Goal: Task Accomplishment & Management: Manage account settings

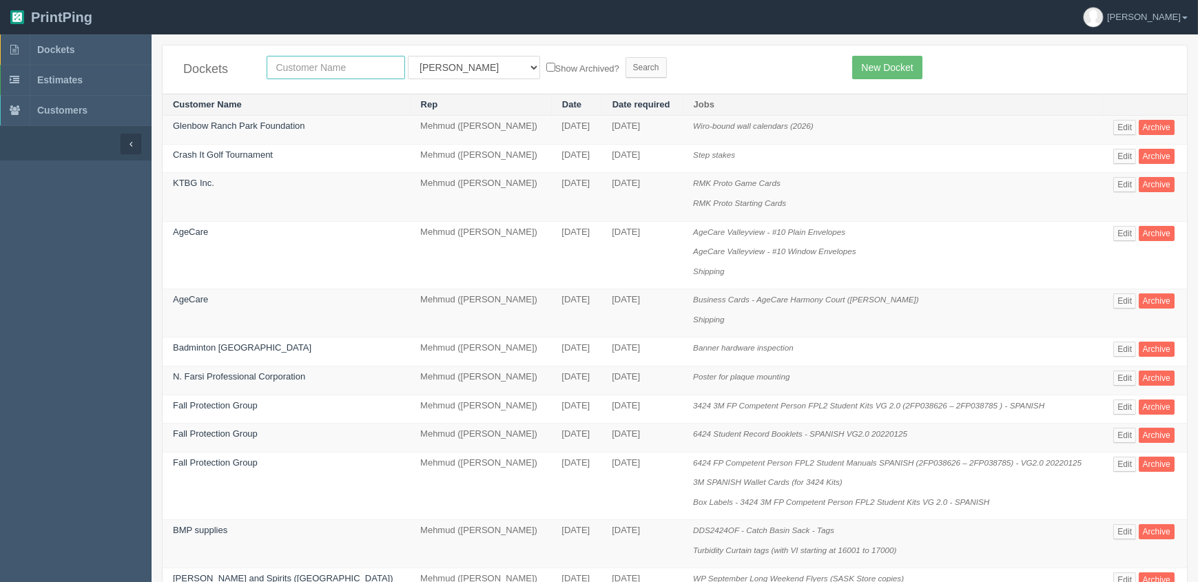
click at [297, 68] on input "text" at bounding box center [336, 67] width 138 height 23
type input "nuway"
click at [626, 57] on input "Search" at bounding box center [646, 67] width 41 height 21
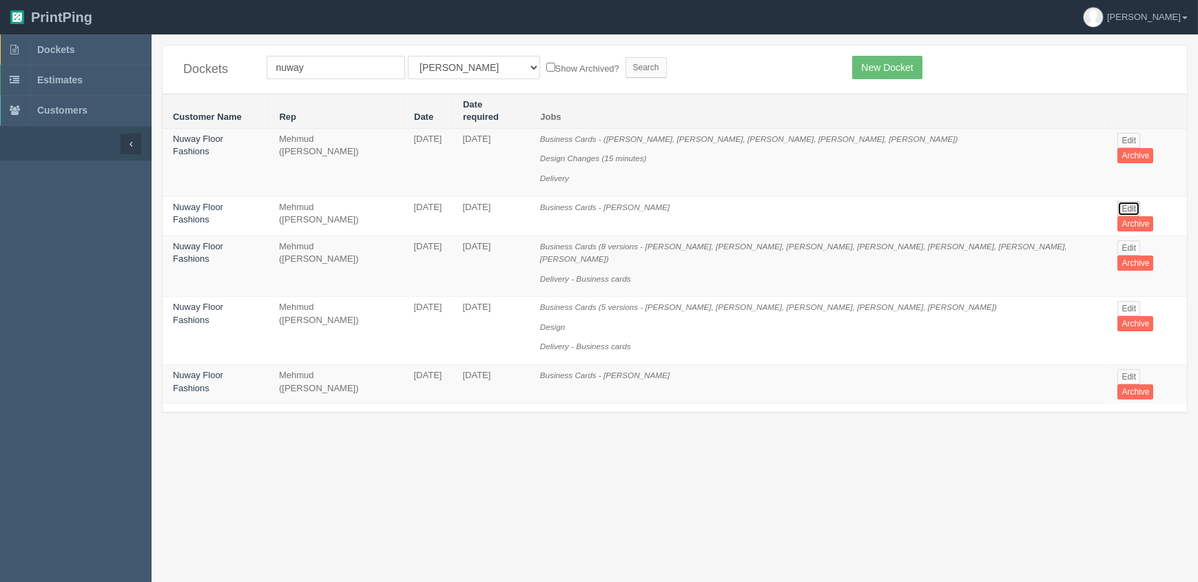
click at [1123, 201] on link "Edit" at bounding box center [1129, 208] width 23 height 15
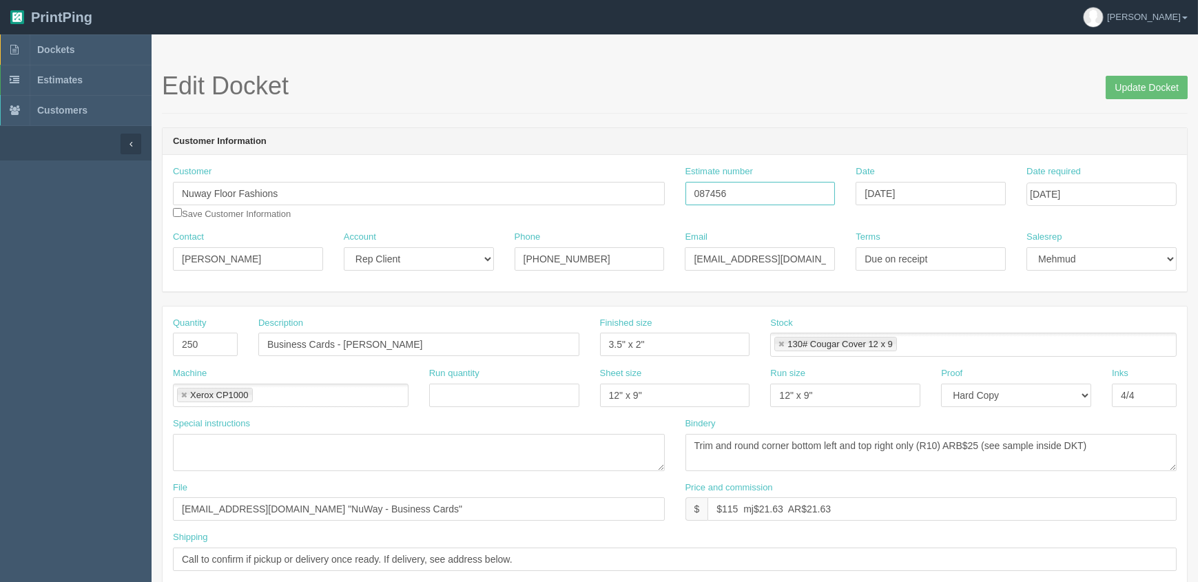
drag, startPoint x: 727, startPoint y: 192, endPoint x: 590, endPoint y: 189, distance: 137.1
click at [596, 189] on div "Customer Nuway Floor Fashions Save Customer Information Estimate number 087456 …" at bounding box center [675, 197] width 1025 height 65
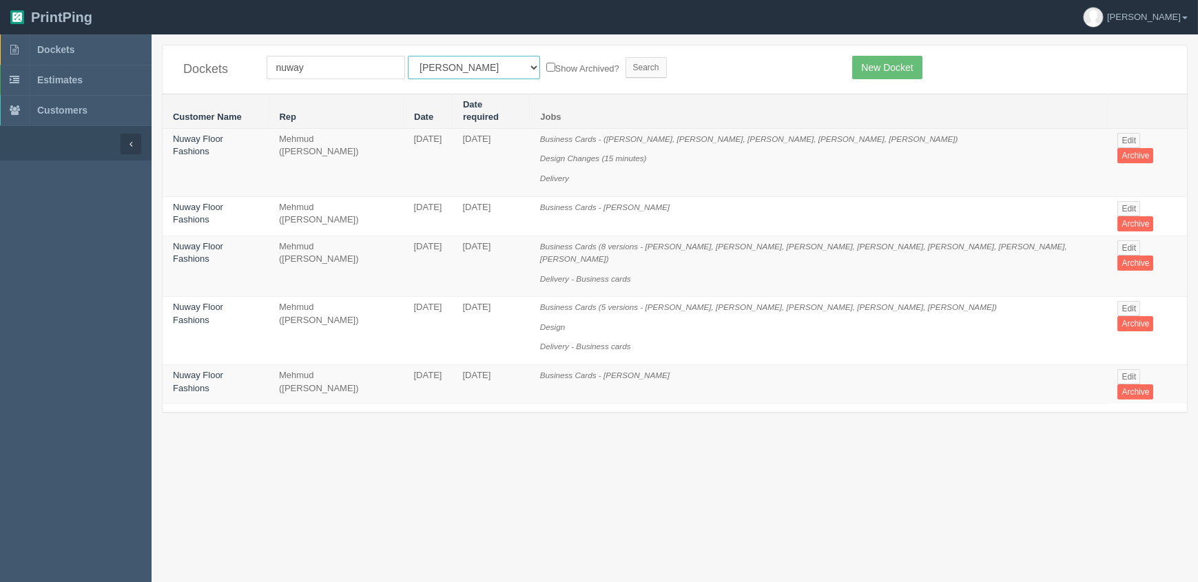
click at [442, 69] on select "All Users Ali Ali Test 1 Aly Amy Ankit Arif Brandon Dan France Greg Jim Mark Ma…" at bounding box center [474, 67] width 132 height 23
select select "8"
click at [408, 56] on select "All Users Ali Ali Test 1 Aly Amy Ankit Arif Brandon Dan France Greg Jim Mark Ma…" at bounding box center [474, 67] width 132 height 23
click at [626, 70] on input "Search" at bounding box center [646, 67] width 41 height 21
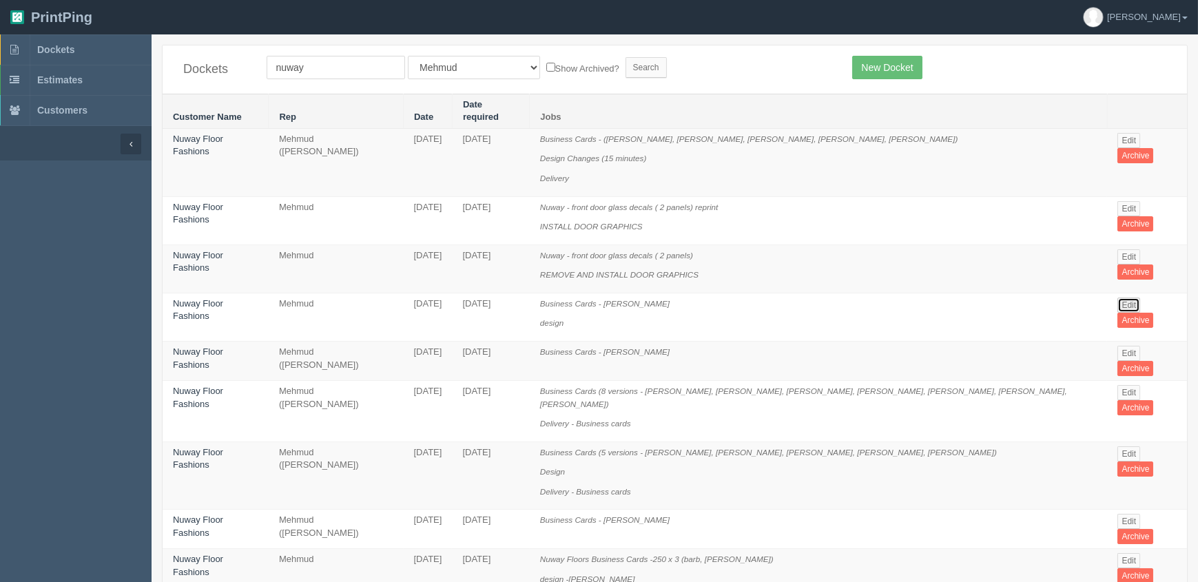
click at [1128, 298] on link "Edit" at bounding box center [1129, 305] width 23 height 15
click at [1118, 133] on link "Edit" at bounding box center [1129, 140] width 23 height 15
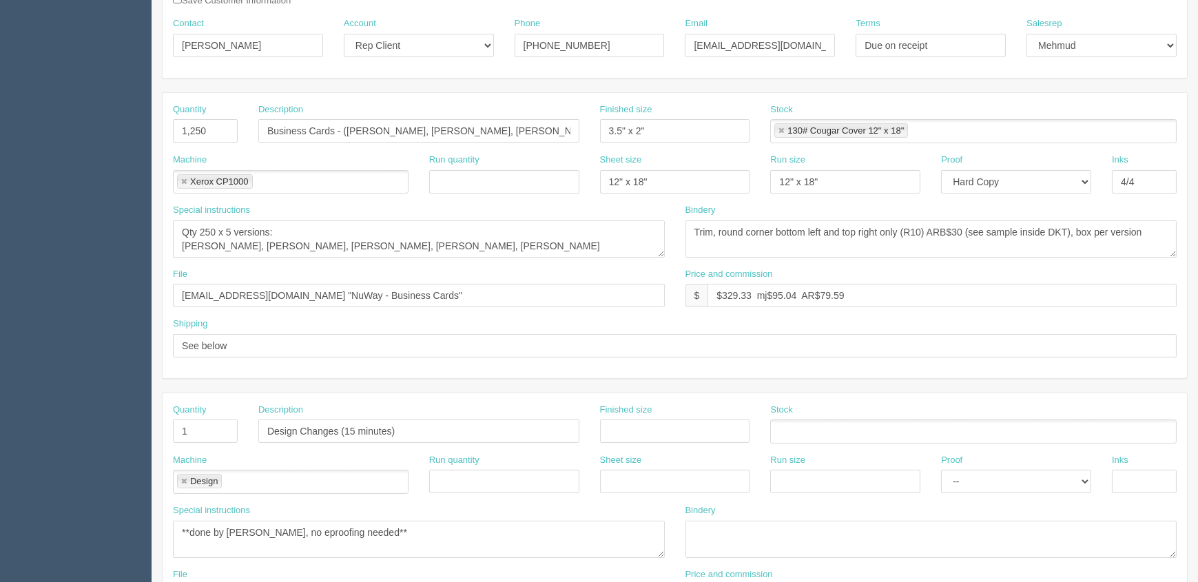
scroll to position [250, 0]
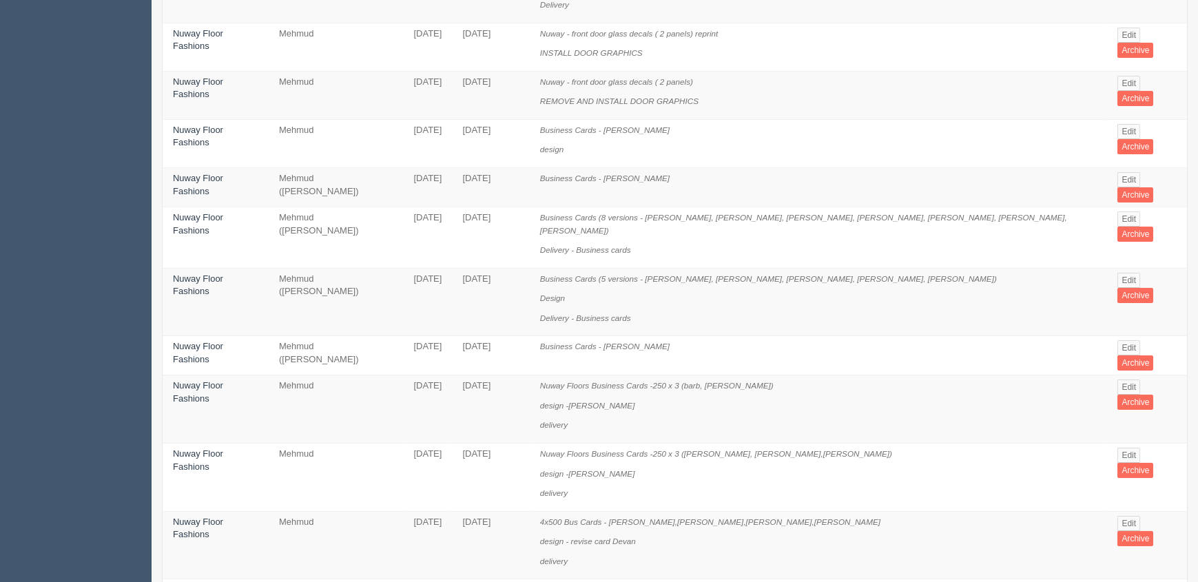
scroll to position [187, 0]
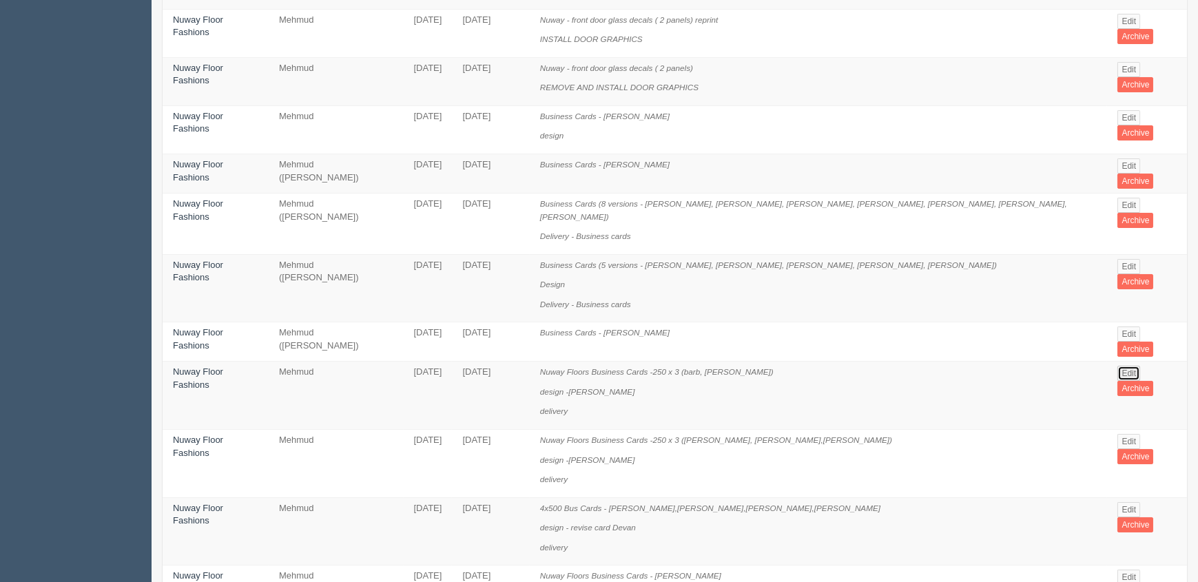
click at [1129, 366] on link "Edit" at bounding box center [1129, 373] width 23 height 15
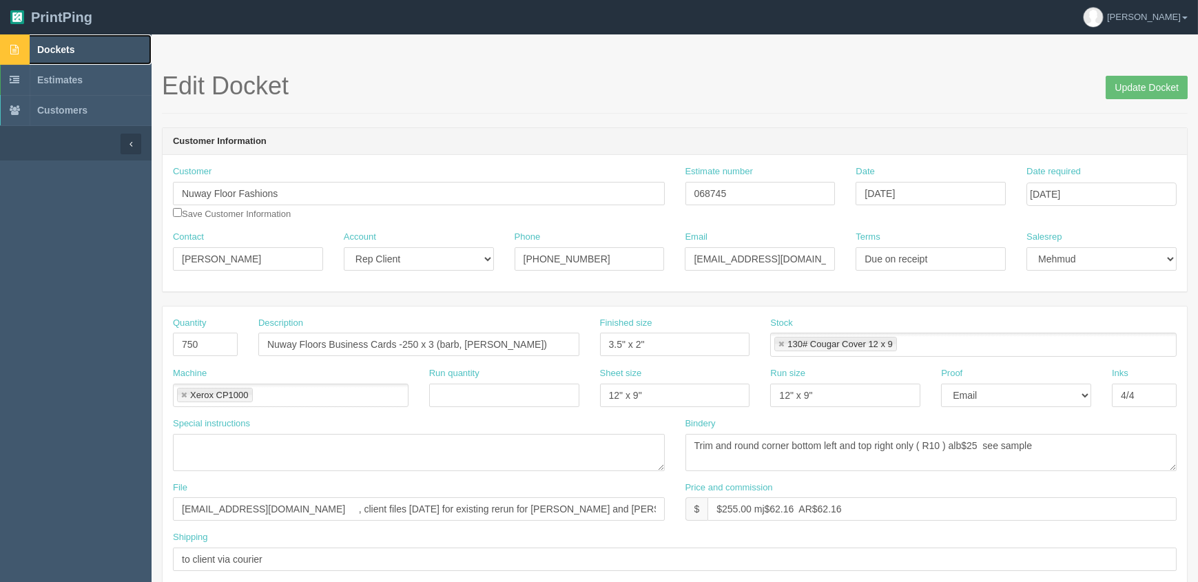
click at [50, 45] on span "Dockets" at bounding box center [55, 49] width 37 height 11
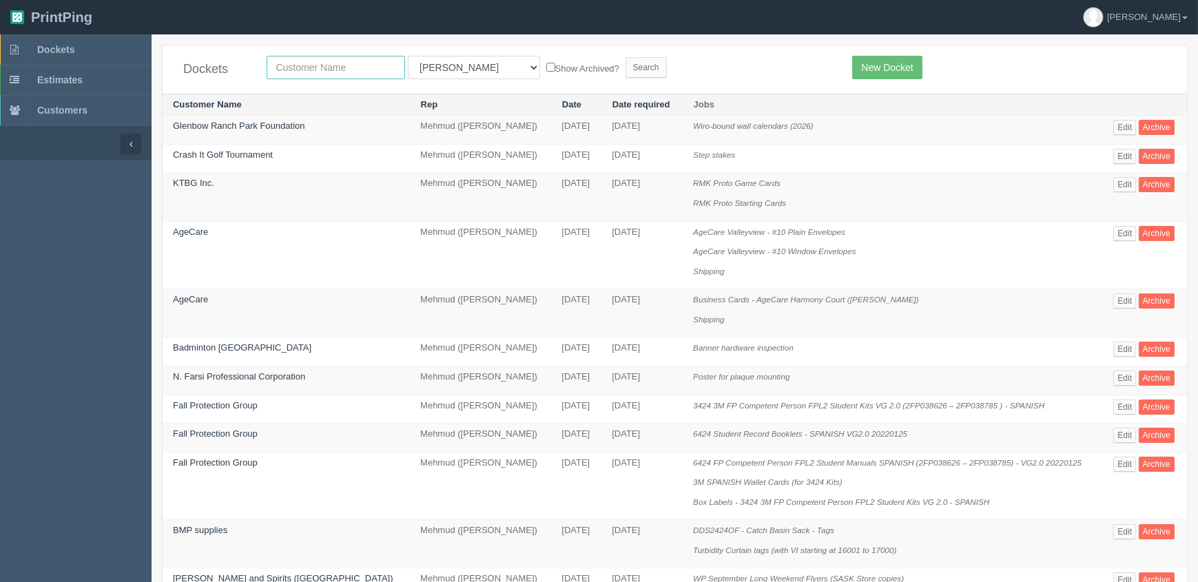
click at [310, 59] on input "text" at bounding box center [336, 67] width 138 height 23
type input "pdc"
click at [626, 57] on input "Search" at bounding box center [646, 67] width 41 height 21
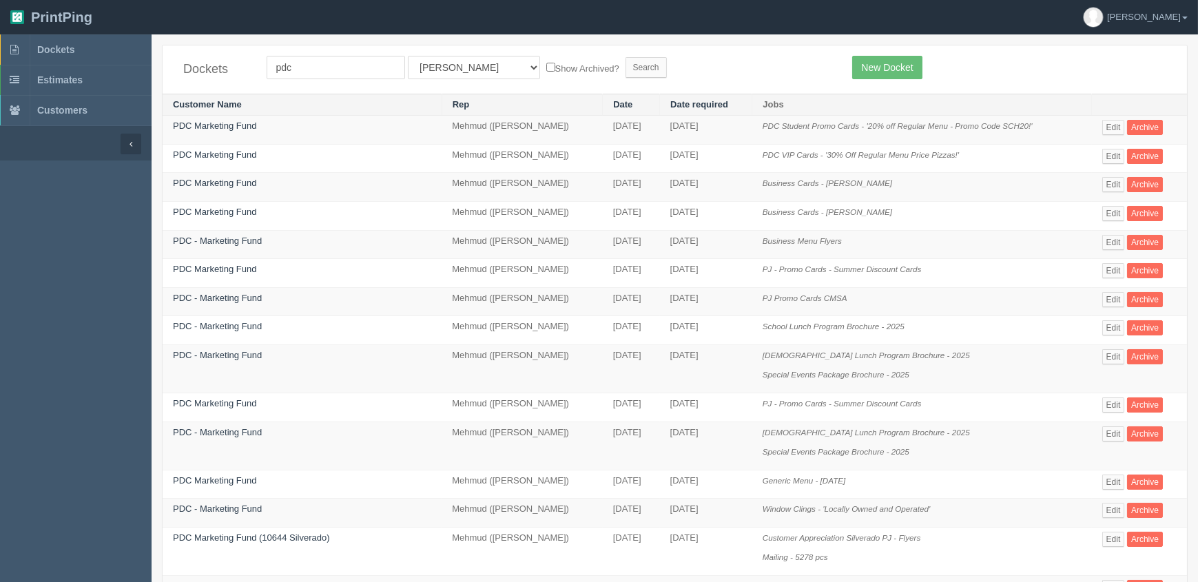
scroll to position [439, 0]
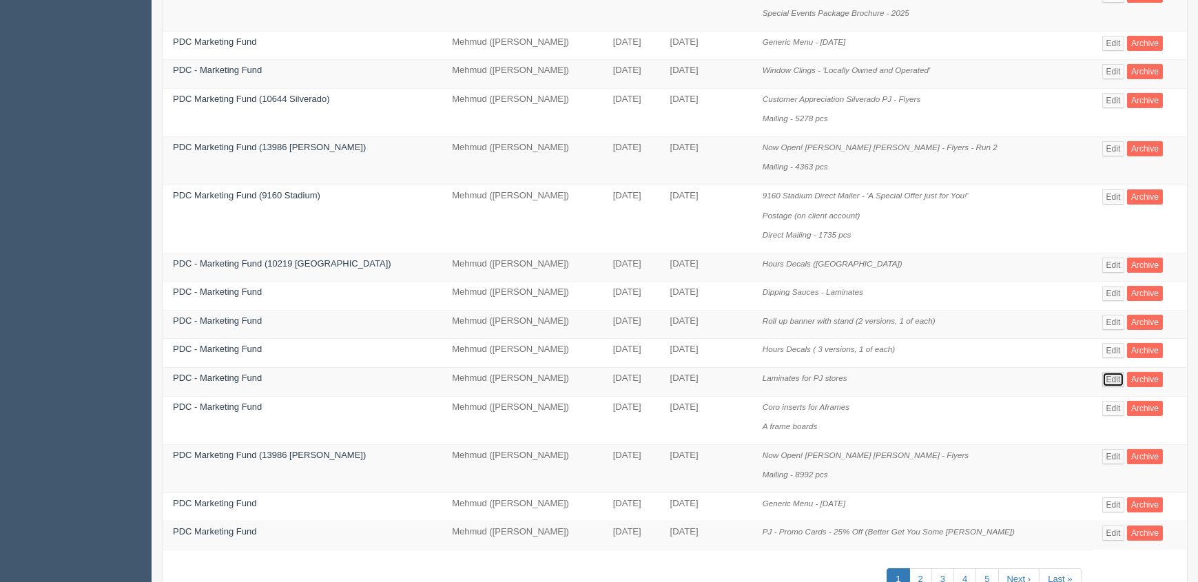
click at [1109, 378] on link "Edit" at bounding box center [1113, 379] width 23 height 15
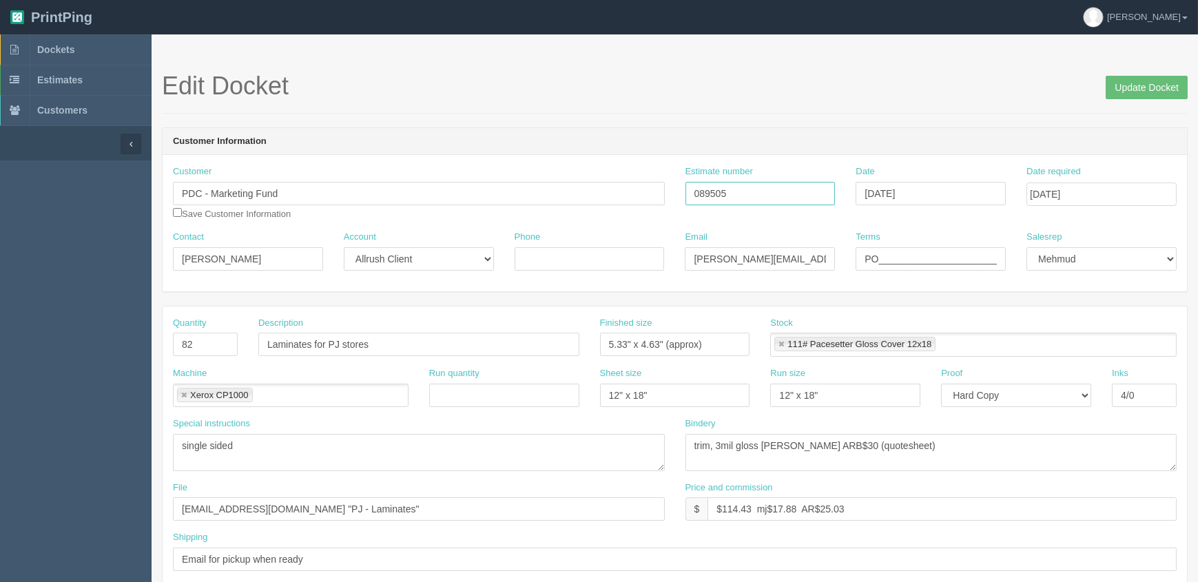
drag, startPoint x: 530, startPoint y: 197, endPoint x: 402, endPoint y: 197, distance: 128.2
click at [411, 197] on div "Customer PDC - Marketing Fund Save Customer Information Estimate number 089505 …" at bounding box center [675, 197] width 1025 height 65
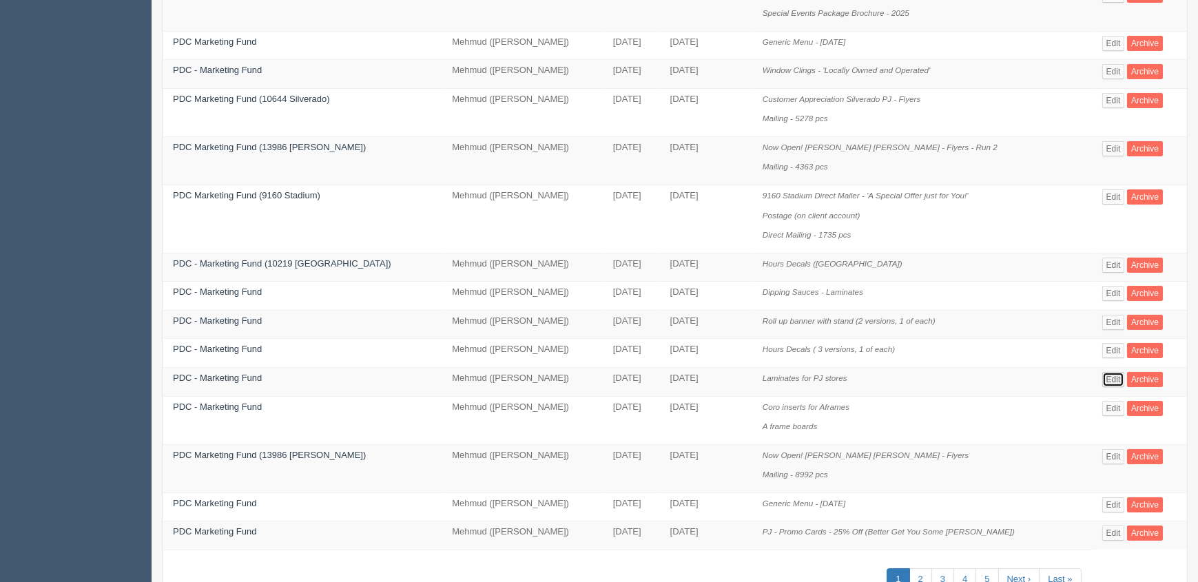
click at [1107, 378] on link "Edit" at bounding box center [1113, 379] width 23 height 15
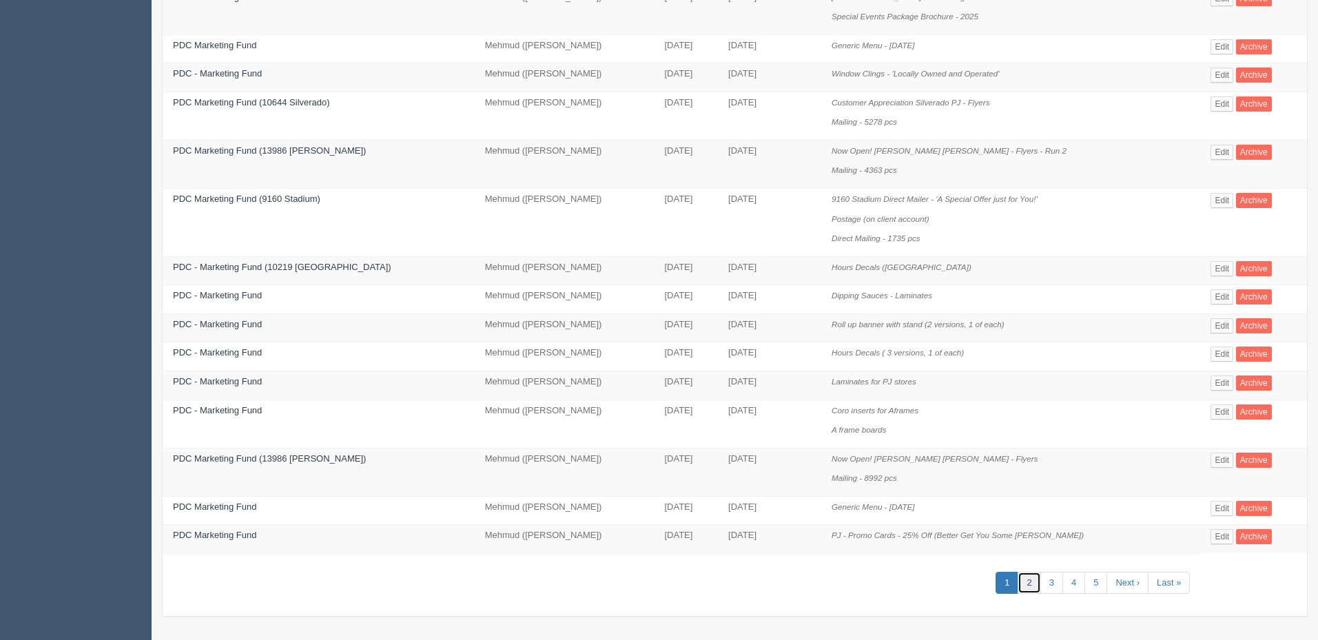
click at [1025, 582] on link "2" at bounding box center [1029, 583] width 23 height 23
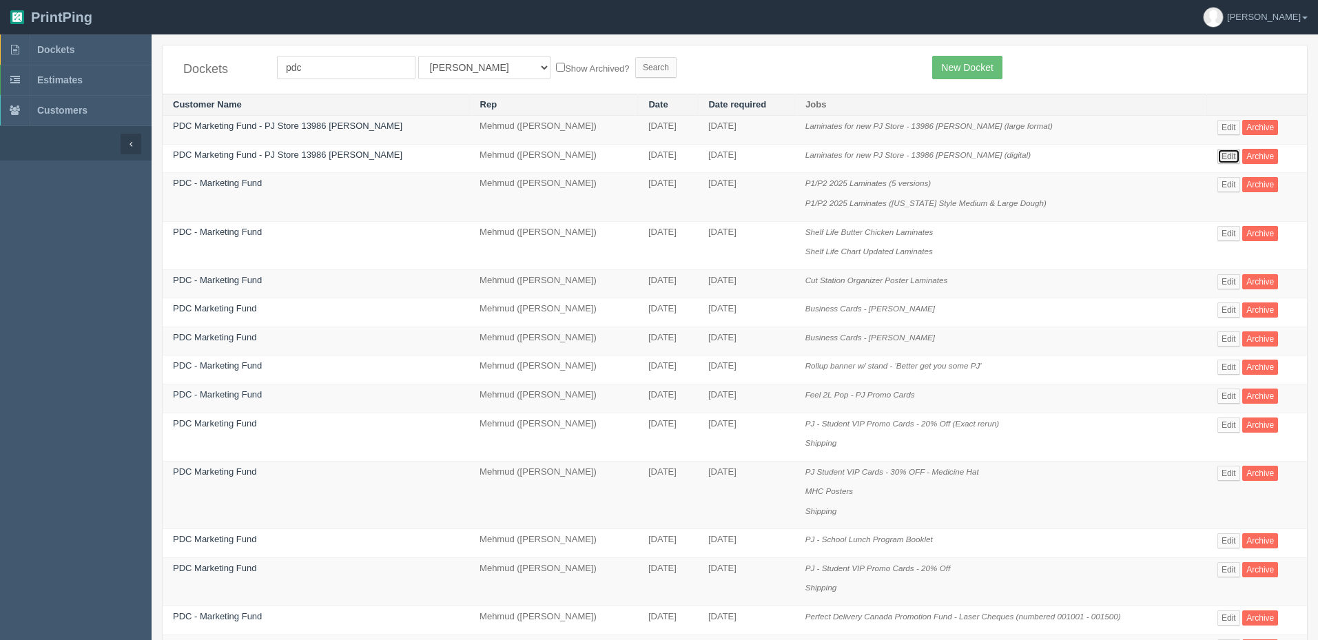
click at [1198, 152] on link "Edit" at bounding box center [1229, 156] width 23 height 15
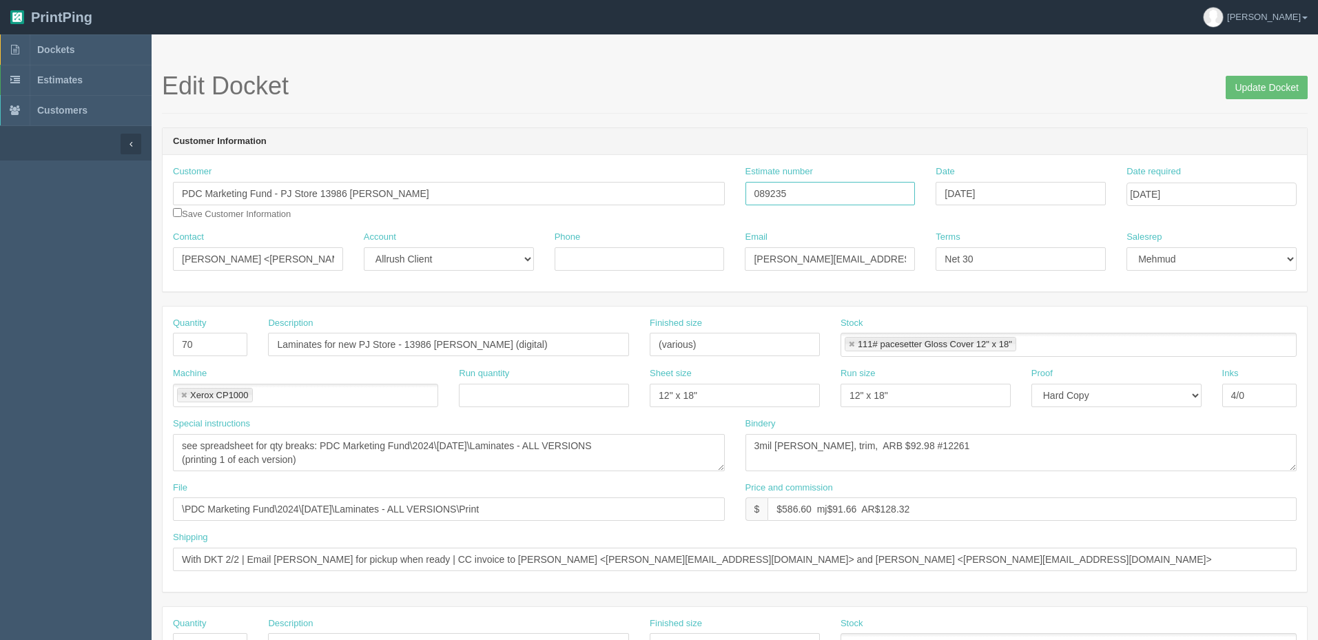
drag, startPoint x: 820, startPoint y: 194, endPoint x: 606, endPoint y: 165, distance: 215.6
click at [610, 165] on div "Customer PDC Marketing Fund - PJ Store 13986 Walden Save Customer Information E…" at bounding box center [735, 197] width 1145 height 65
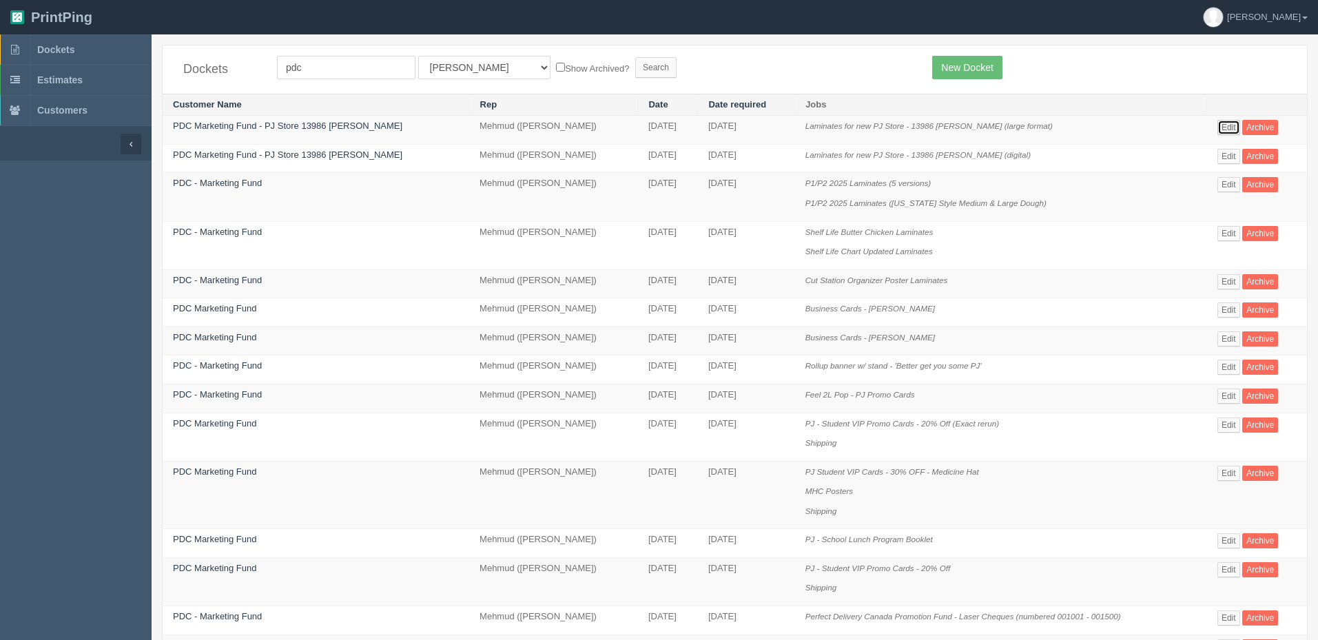
click at [1198, 127] on link "Edit" at bounding box center [1229, 127] width 23 height 15
click at [1004, 181] on p "P1/P2 2025 Laminates (5 versions)" at bounding box center [1001, 183] width 391 height 13
click at [1198, 127] on link "Edit" at bounding box center [1229, 127] width 23 height 15
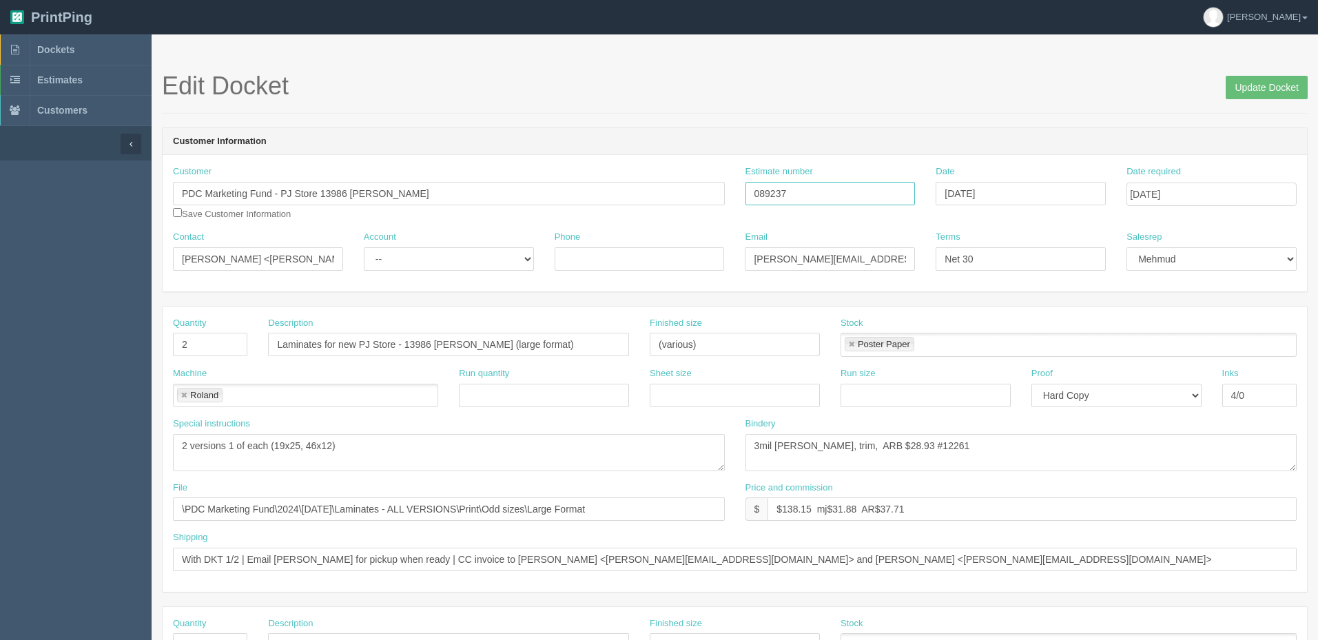
click at [859, 203] on input "089237" at bounding box center [831, 193] width 170 height 23
click at [915, 124] on form "Edit Docket Update Docket Customer Information Customer PDC Marketing Fund - PJ…" at bounding box center [735, 651] width 1146 height 1158
click at [415, 259] on select "-- Existing Client Allrush Client Rep Client" at bounding box center [449, 258] width 170 height 23
click at [106, 48] on link "Dockets" at bounding box center [76, 49] width 152 height 30
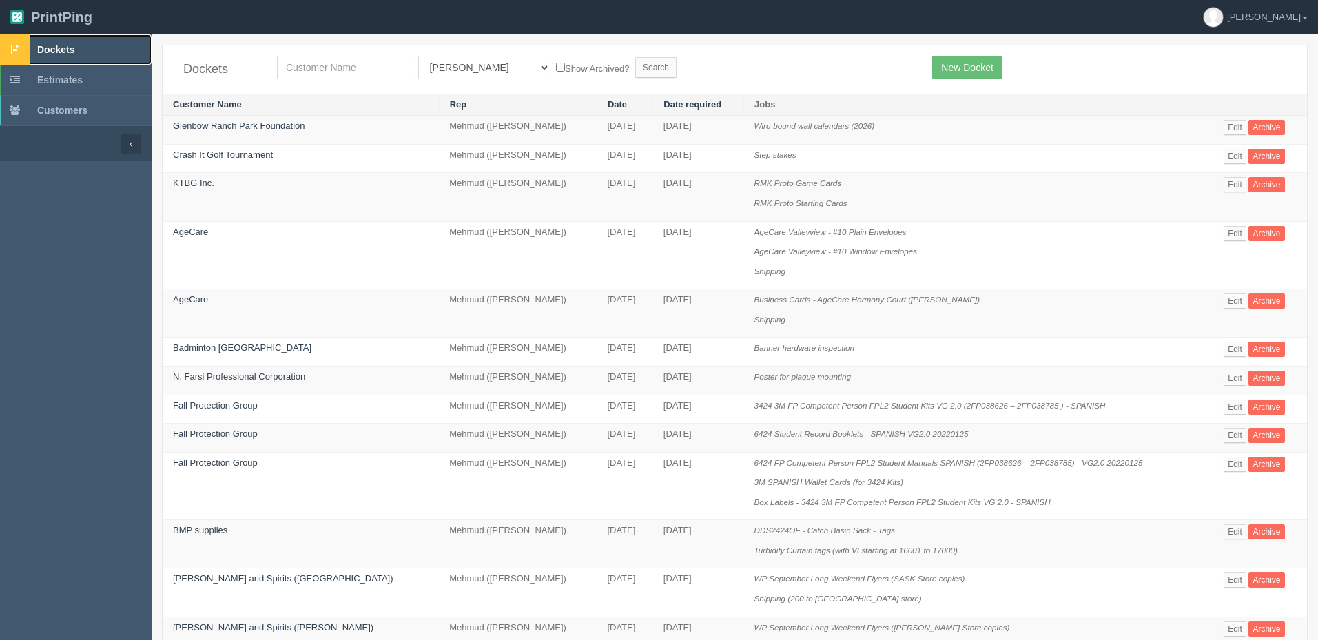
click at [105, 43] on link "Dockets" at bounding box center [76, 49] width 152 height 30
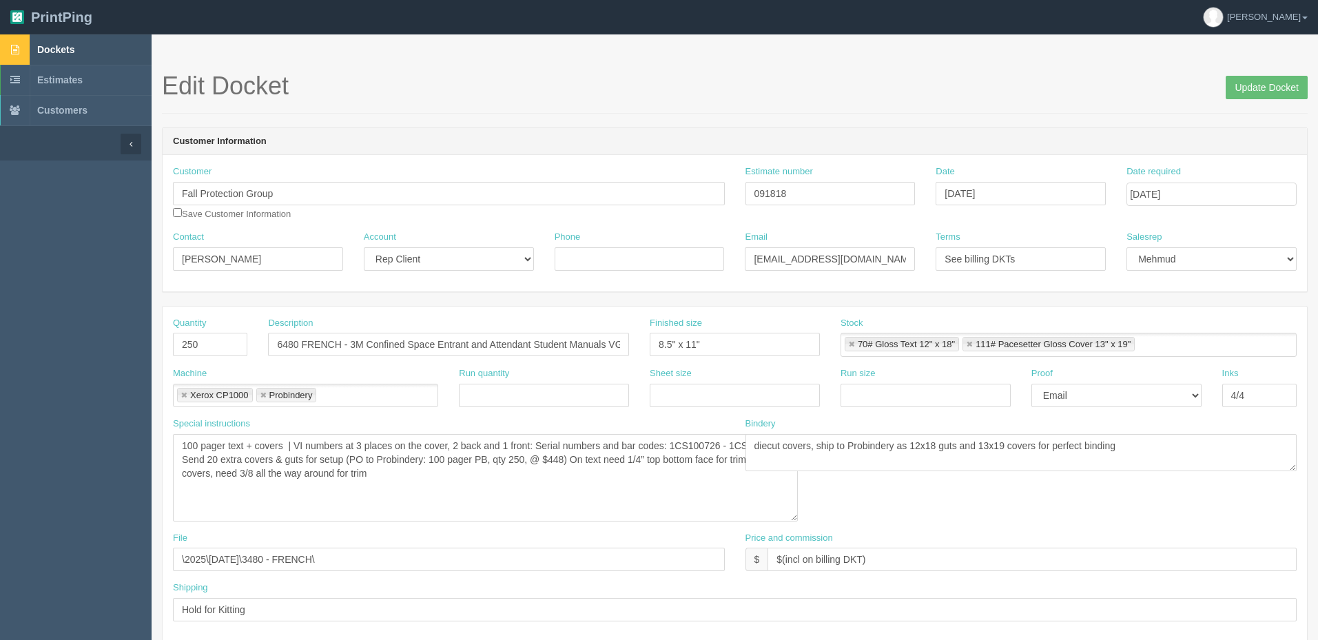
scroll to position [536, 0]
